Goal: Information Seeking & Learning: Learn about a topic

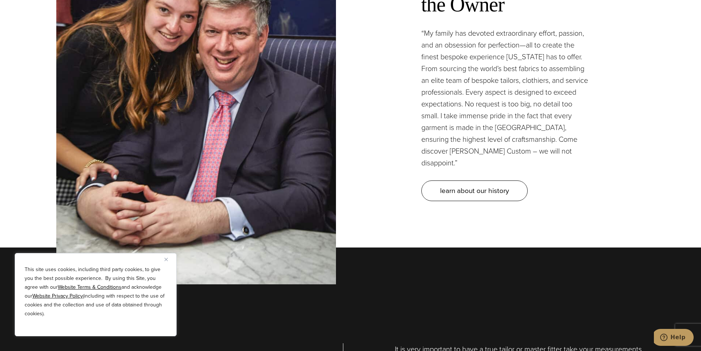
scroll to position [2319, 0]
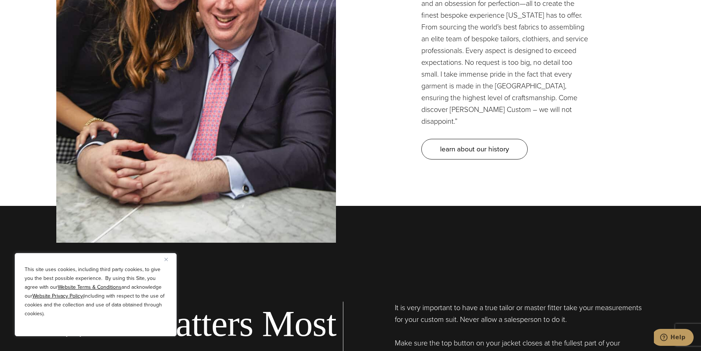
click at [168, 258] on img "Close" at bounding box center [166, 259] width 3 height 3
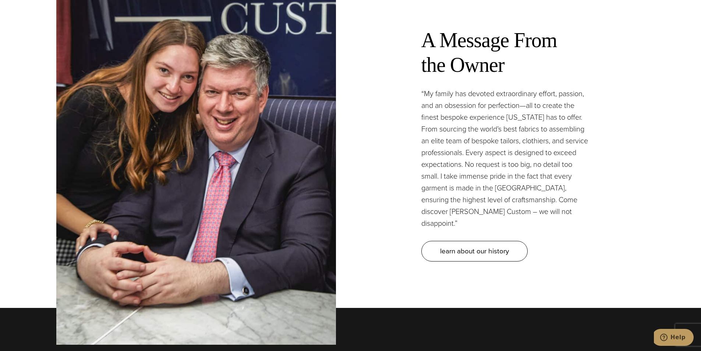
scroll to position [2209, 0]
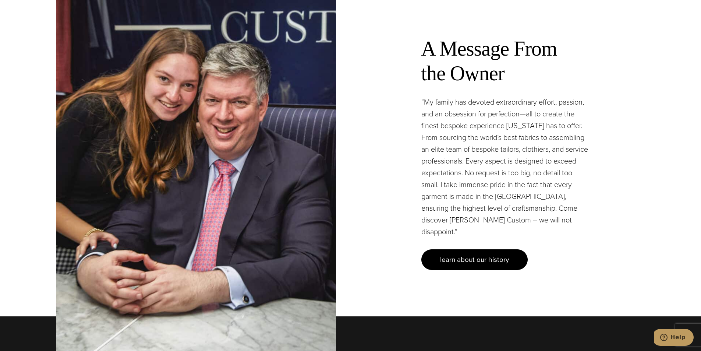
click at [486, 254] on span "learn about our history" at bounding box center [474, 259] width 69 height 11
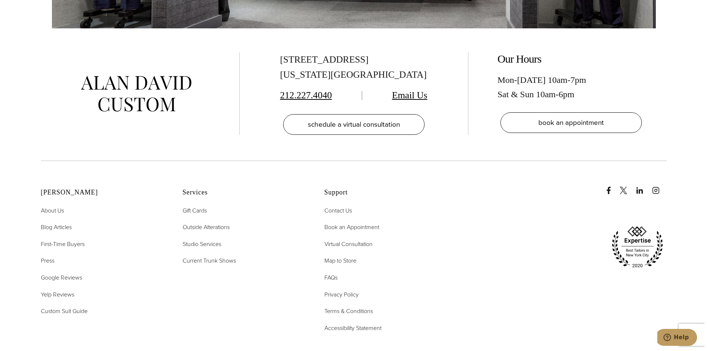
scroll to position [3203, 0]
